Goal: Contribute content

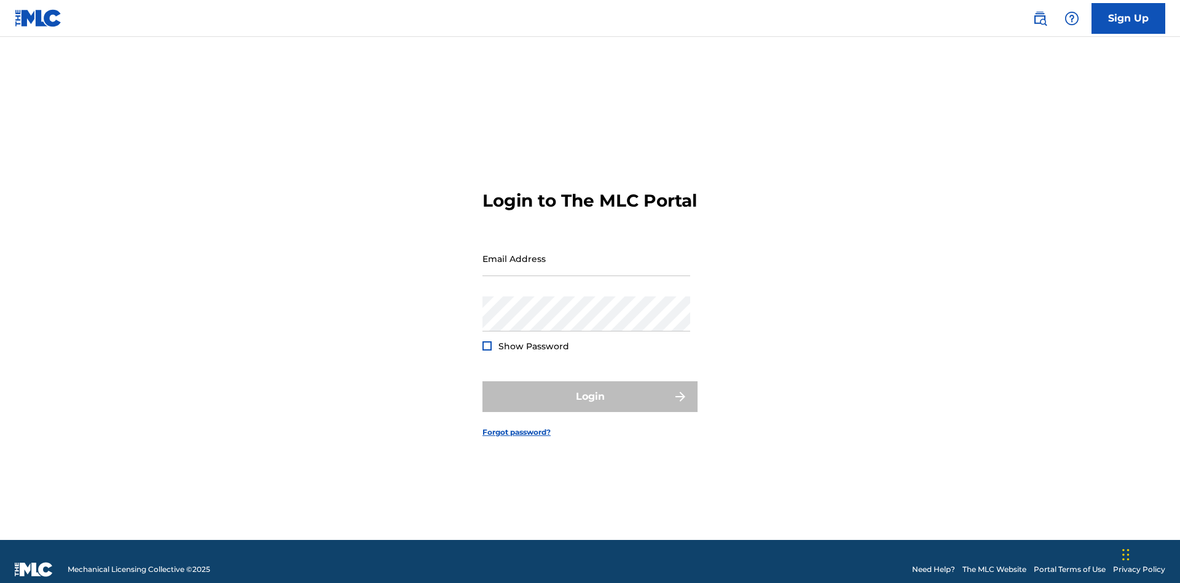
scroll to position [16, 0]
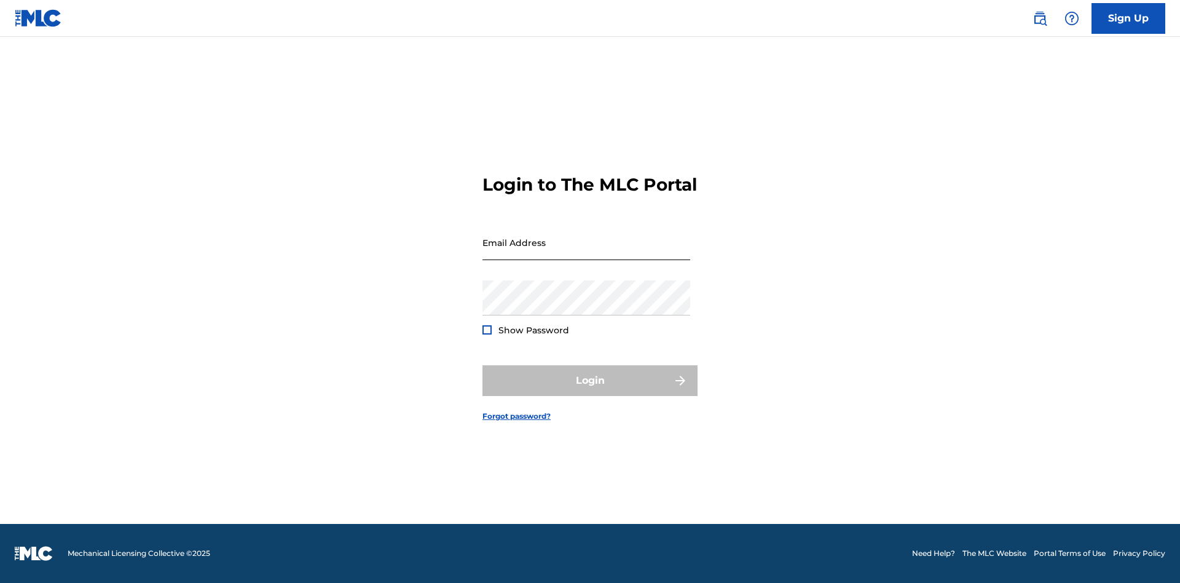
click at [586, 253] on input "Email Address" at bounding box center [587, 242] width 208 height 35
type input "[EMAIL_ADDRESS][DOMAIN_NAME]"
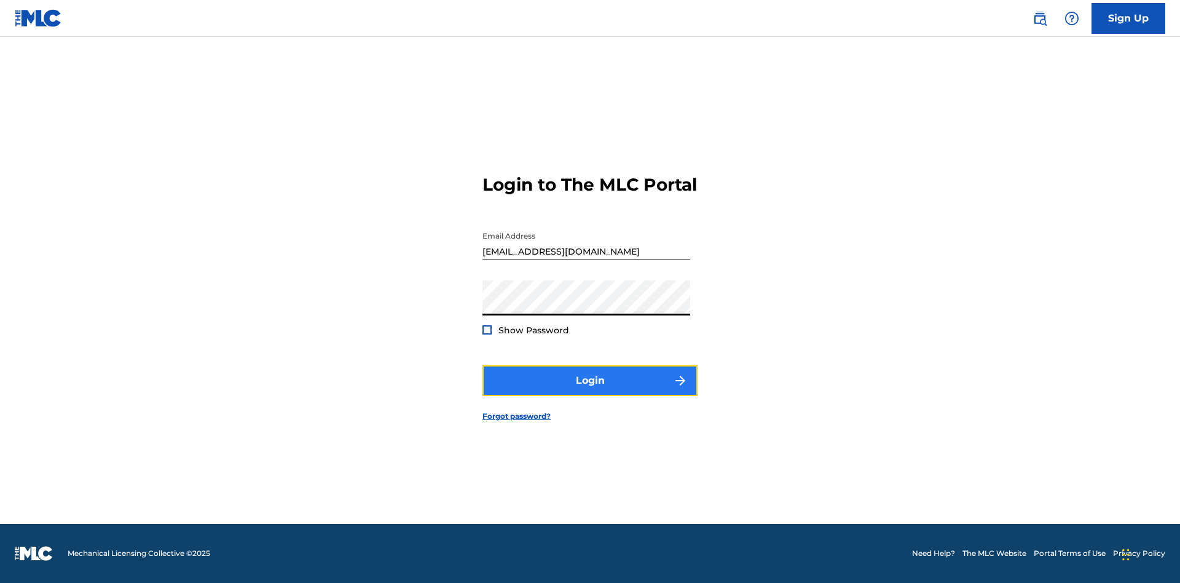
click at [590, 391] on button "Login" at bounding box center [590, 380] width 215 height 31
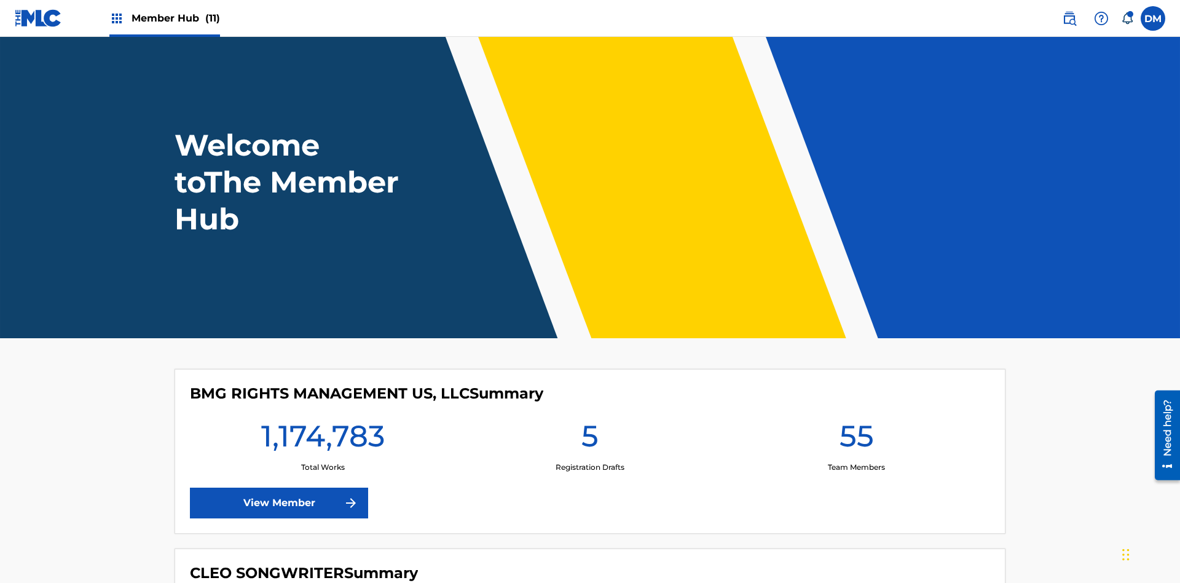
click at [175, 18] on span "Member Hub (11)" at bounding box center [176, 18] width 89 height 14
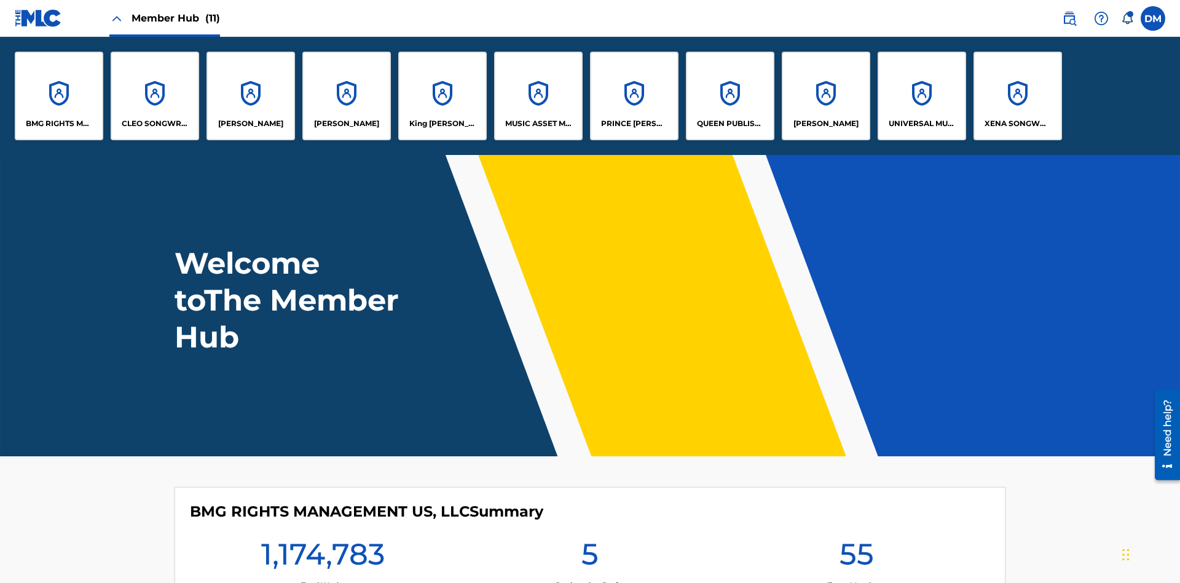
scroll to position [44, 0]
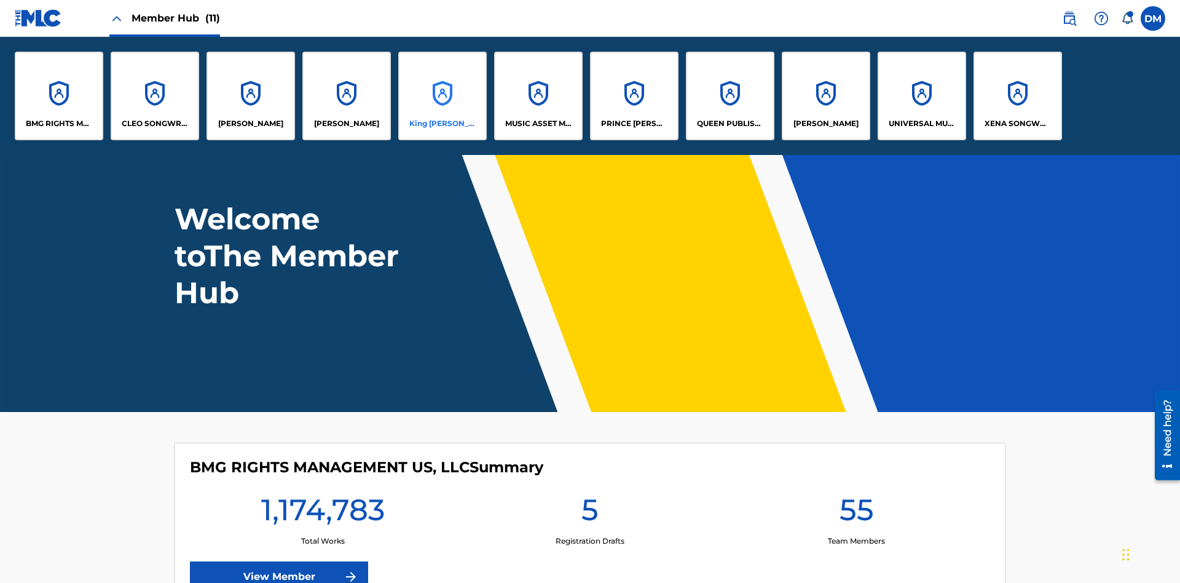
click at [442, 124] on p "King [PERSON_NAME]" at bounding box center [442, 123] width 67 height 11
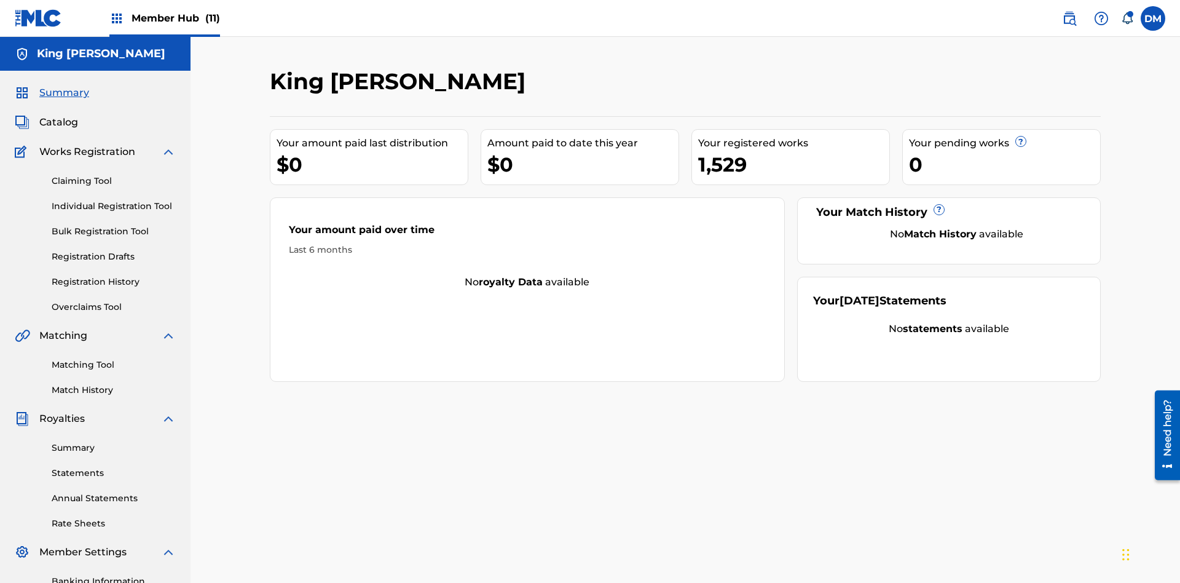
scroll to position [151, 0]
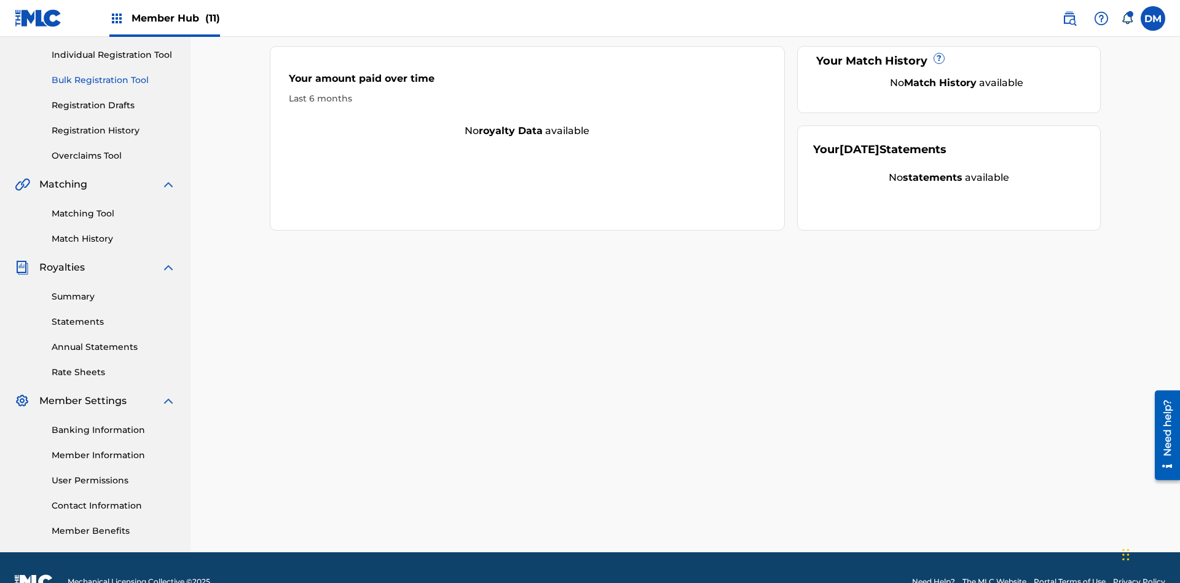
click at [114, 80] on link "Bulk Registration Tool" at bounding box center [114, 80] width 124 height 13
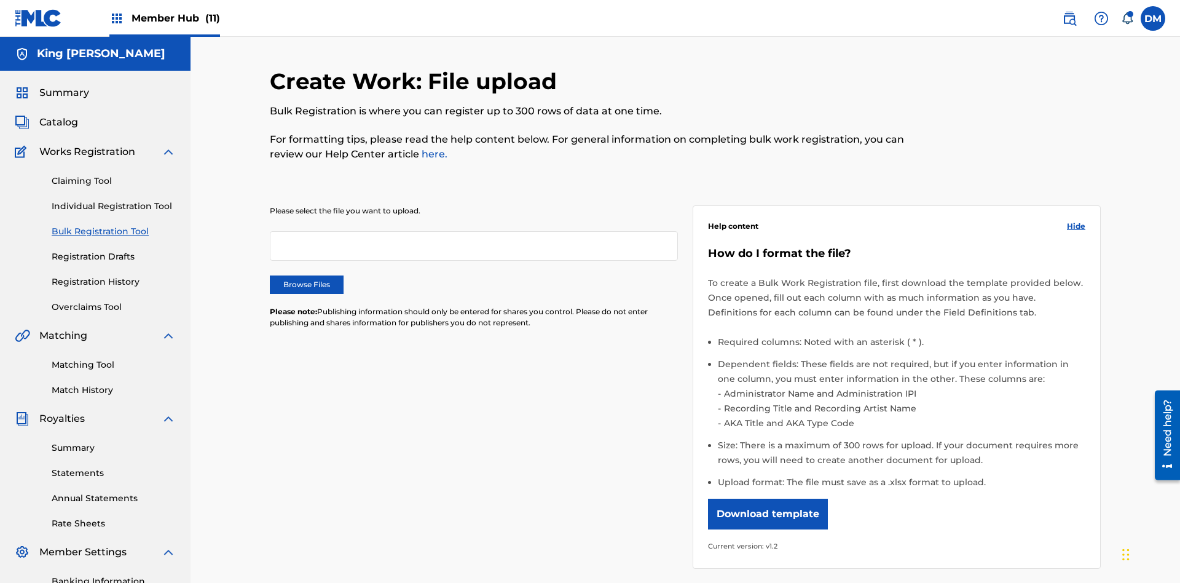
scroll to position [0, 270]
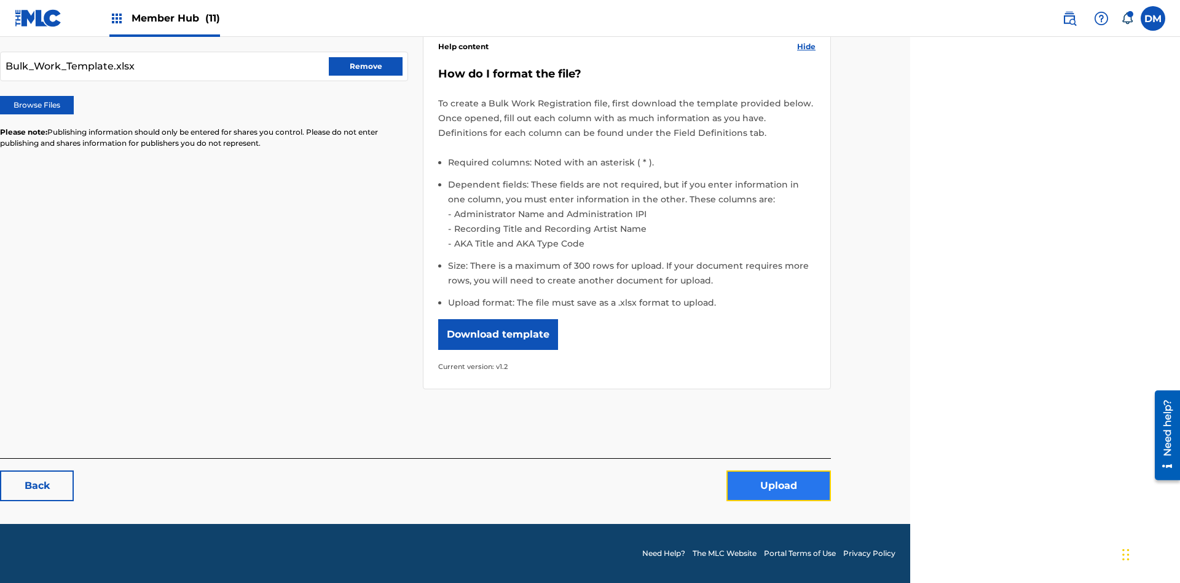
click at [779, 486] on button "Upload" at bounding box center [779, 485] width 105 height 31
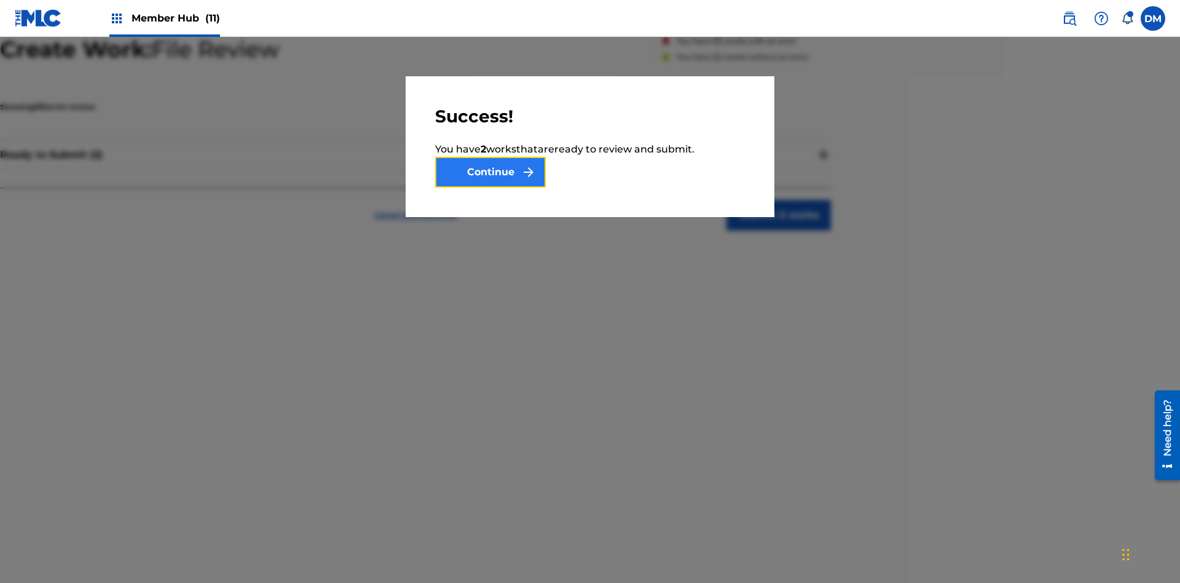
click at [491, 172] on button "Continue" at bounding box center [490, 172] width 111 height 31
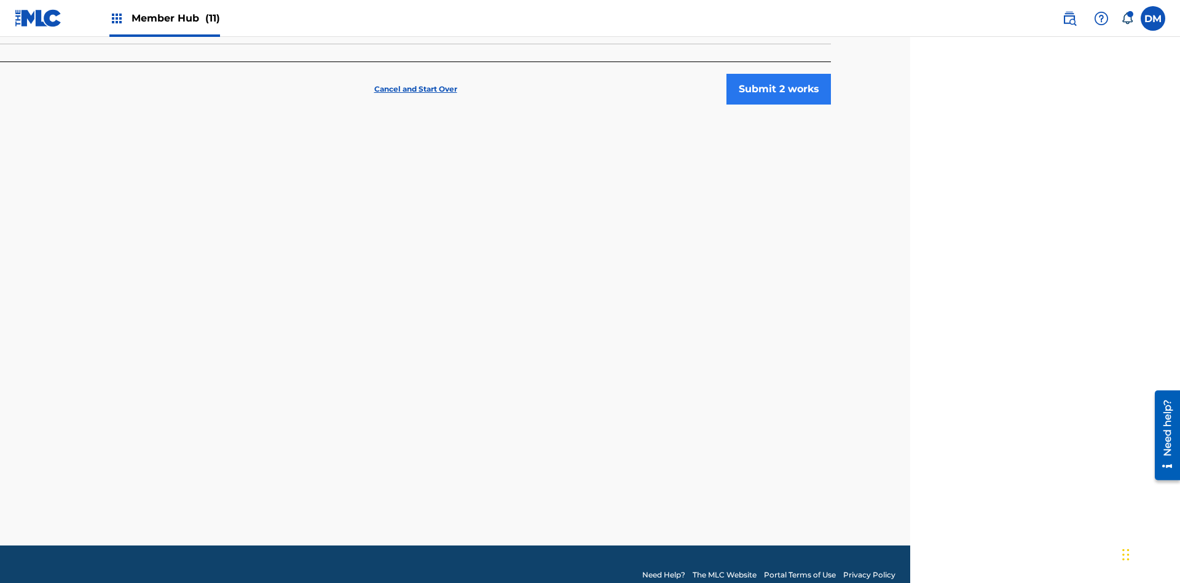
click at [779, 89] on button "Submit 2 works" at bounding box center [779, 89] width 105 height 31
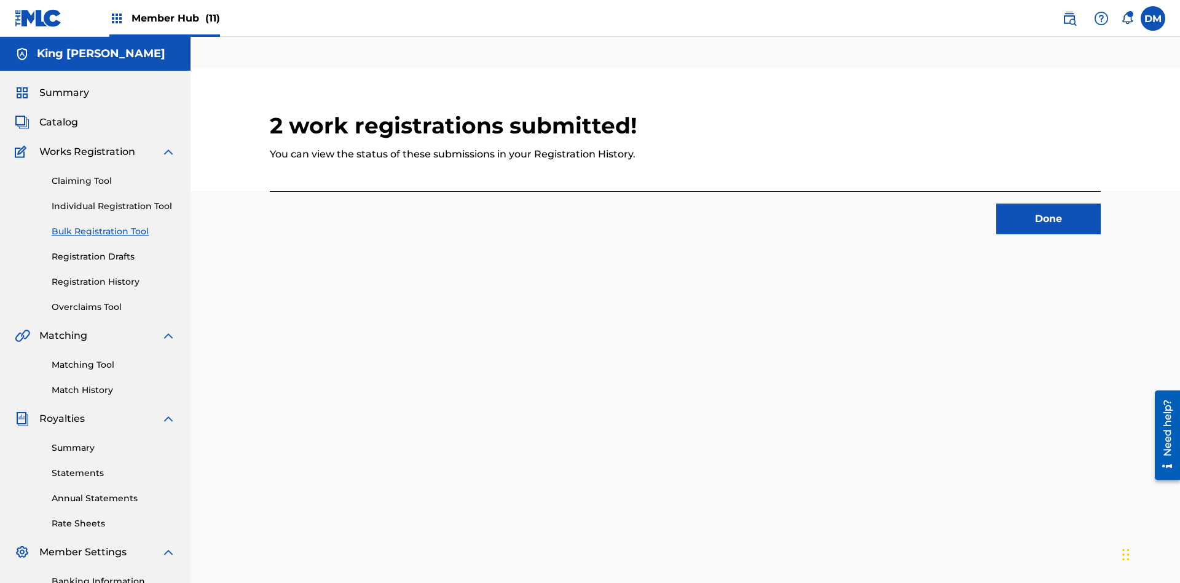
scroll to position [38, 270]
